Goal: Check status: Check status

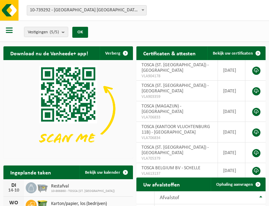
click at [143, 10] on b at bounding box center [143, 10] width 3 height 2
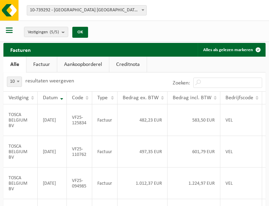
click at [143, 10] on b at bounding box center [143, 10] width 3 height 2
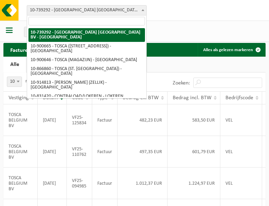
select select "119212"
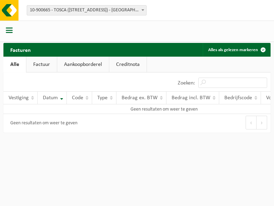
click at [143, 10] on b at bounding box center [143, 10] width 3 height 2
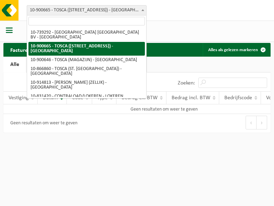
select select "119209"
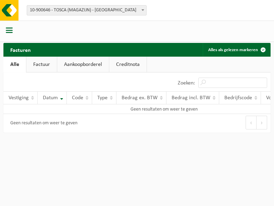
click at [143, 10] on b at bounding box center [143, 10] width 3 height 2
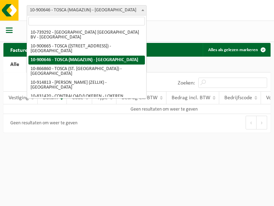
select select "103057"
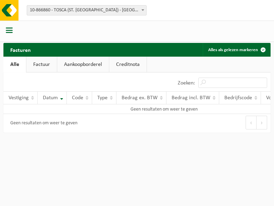
click at [143, 10] on b at bounding box center [143, 10] width 3 height 2
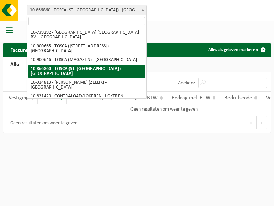
select select "126716"
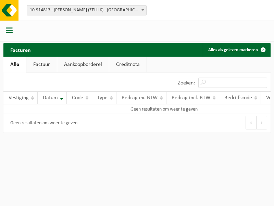
click at [143, 10] on b at bounding box center [143, 10] width 3 height 2
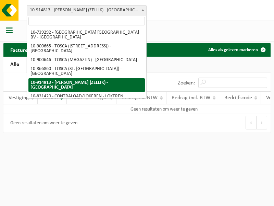
select select "88625"
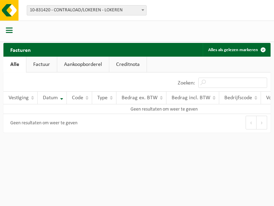
click at [143, 10] on b at bounding box center [143, 10] width 3 height 2
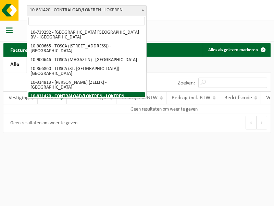
select select "99558"
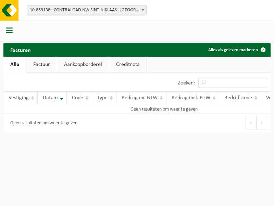
click at [143, 10] on b at bounding box center [143, 10] width 3 height 2
